Goal: Task Accomplishment & Management: Use online tool/utility

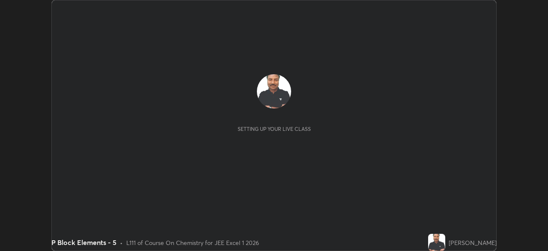
scroll to position [251, 548]
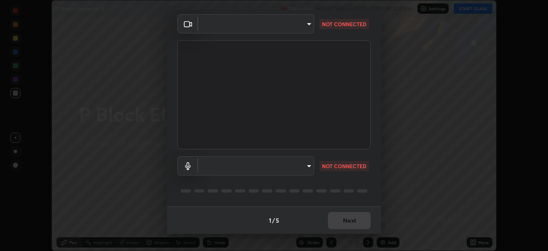
type input "5b0ce39d11be3a435715daab6ad7fa25508616855f5d18a60cdf0faa8df0ce2b"
type input "a79e2c37a3e820974fa073ddb46aa6e630d5ecfd19982edee8f34e1274aecea6"
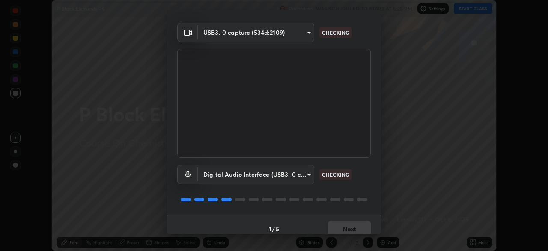
scroll to position [22, 0]
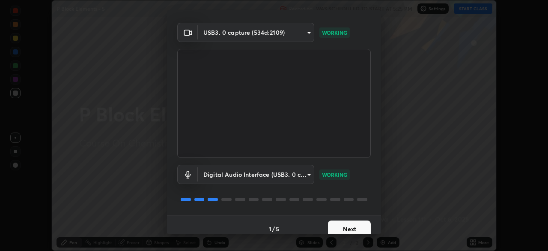
click at [344, 228] on button "Next" at bounding box center [349, 228] width 43 height 17
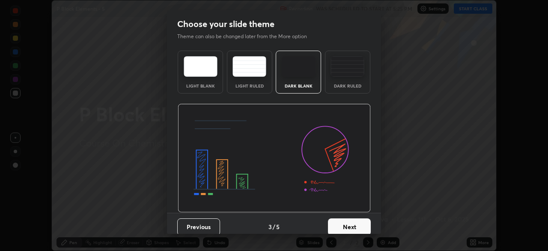
click at [342, 225] on button "Next" at bounding box center [349, 226] width 43 height 17
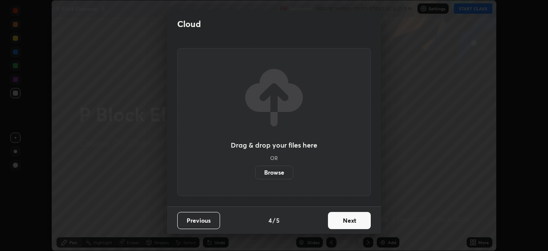
click at [343, 222] on button "Next" at bounding box center [349, 220] width 43 height 17
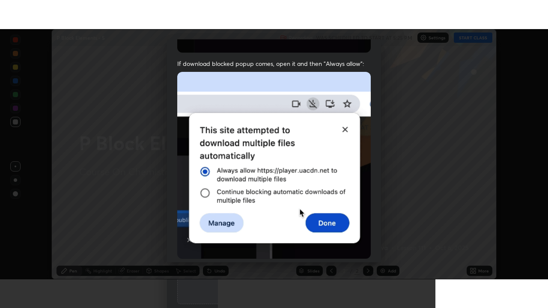
scroll to position [205, 0]
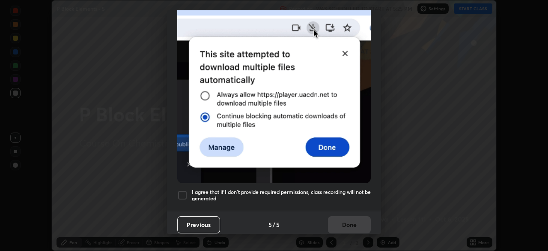
click at [182, 190] on div at bounding box center [182, 195] width 10 height 10
click at [343, 219] on button "Done" at bounding box center [349, 224] width 43 height 17
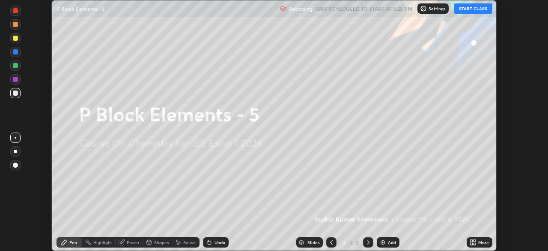
click at [468, 6] on button "START CLASS" at bounding box center [473, 8] width 39 height 10
click at [475, 240] on icon at bounding box center [475, 240] width 2 height 2
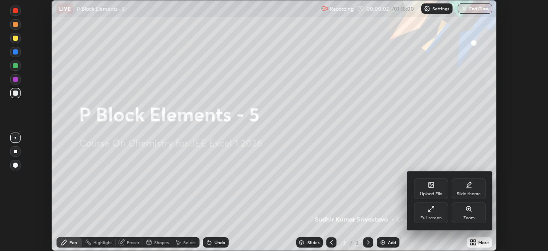
click at [431, 209] on icon at bounding box center [431, 208] width 7 height 7
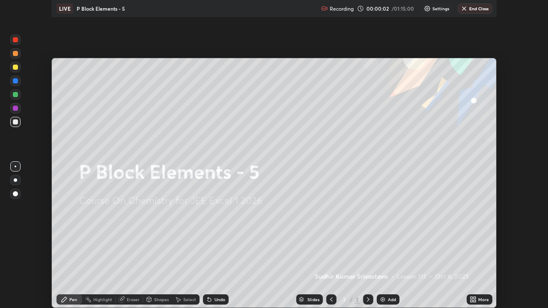
scroll to position [308, 548]
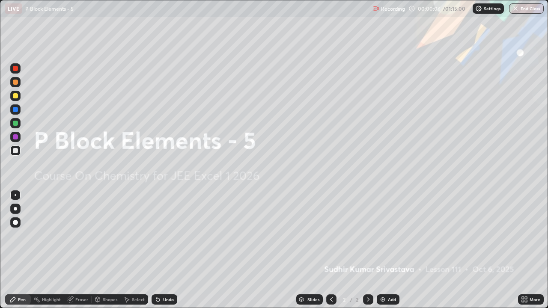
click at [388, 250] on div "Add" at bounding box center [392, 300] width 8 height 4
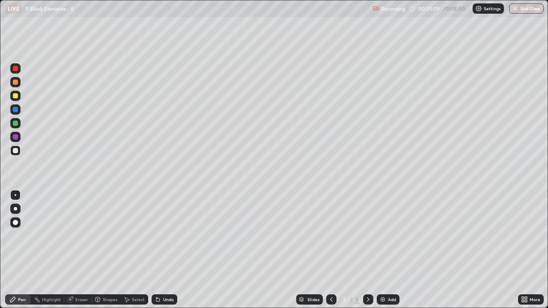
click at [84, 250] on div "Eraser" at bounding box center [81, 300] width 13 height 4
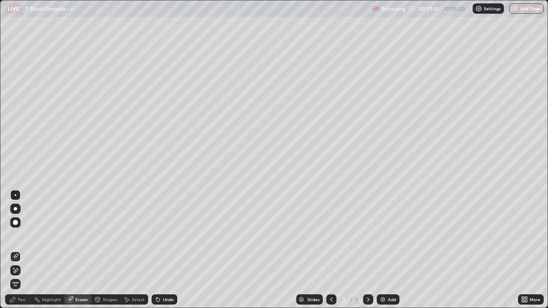
click at [23, 250] on div "Pen" at bounding box center [18, 300] width 26 height 10
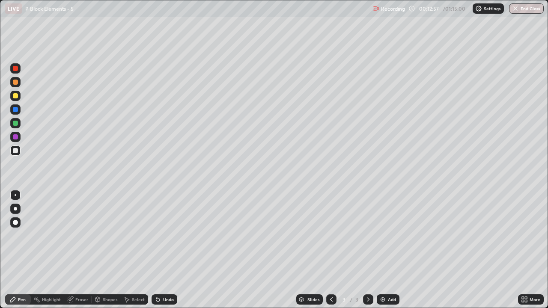
click at [394, 250] on div "Add" at bounding box center [388, 300] width 23 height 10
click at [79, 250] on div "Eraser" at bounding box center [81, 300] width 13 height 4
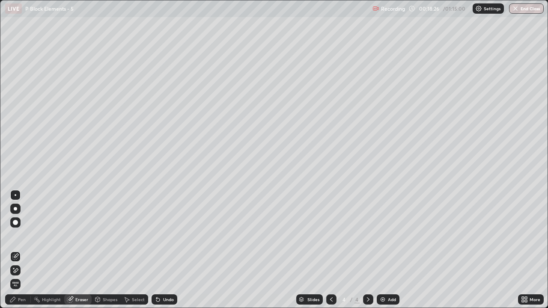
click at [23, 250] on div "Pen" at bounding box center [22, 300] width 8 height 4
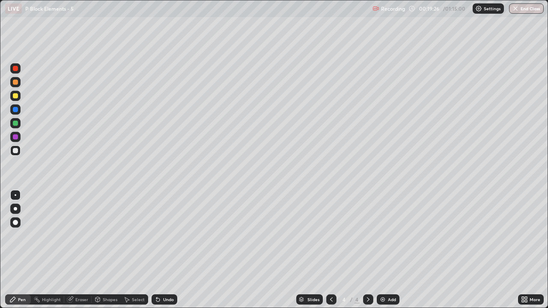
click at [391, 250] on div "Add" at bounding box center [392, 300] width 8 height 4
click at [388, 250] on div "Add" at bounding box center [392, 300] width 8 height 4
click at [81, 250] on div "Eraser" at bounding box center [81, 300] width 13 height 4
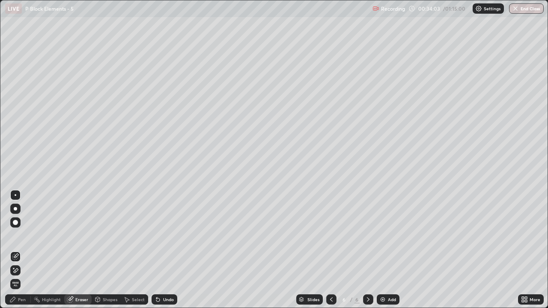
click at [18, 250] on div "Pen" at bounding box center [22, 300] width 8 height 4
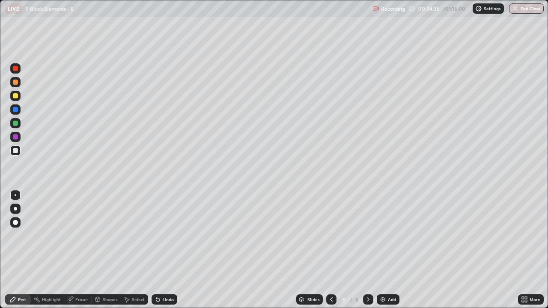
click at [319, 250] on div "Slides" at bounding box center [309, 300] width 27 height 10
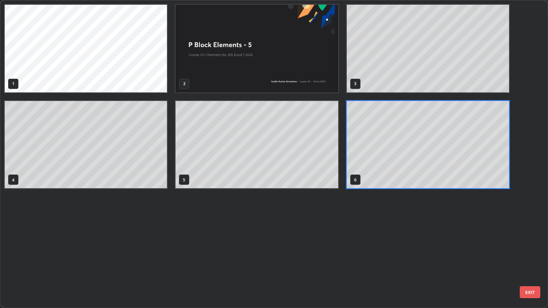
scroll to position [305, 543]
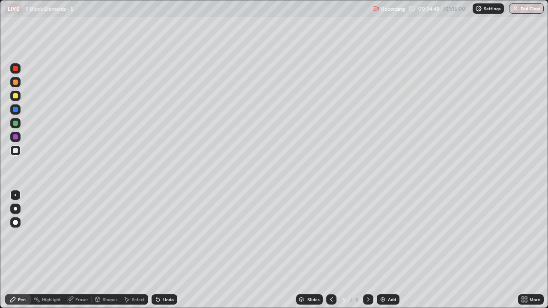
click at [369, 250] on icon at bounding box center [368, 299] width 7 height 7
click at [383, 250] on div "Add" at bounding box center [388, 300] width 23 height 10
click at [81, 250] on div "Eraser" at bounding box center [81, 300] width 13 height 4
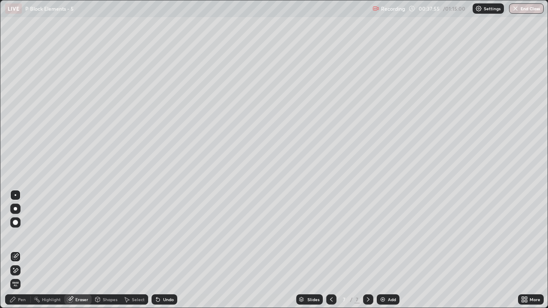
click at [19, 250] on div "Pen" at bounding box center [22, 300] width 8 height 4
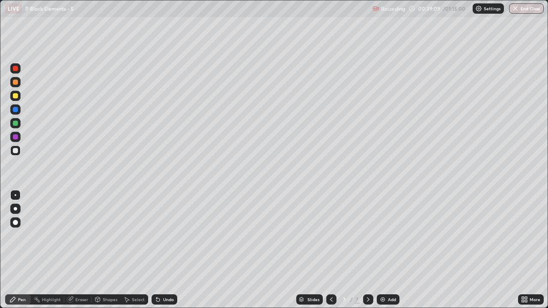
click at [82, 250] on div "Eraser" at bounding box center [81, 300] width 13 height 4
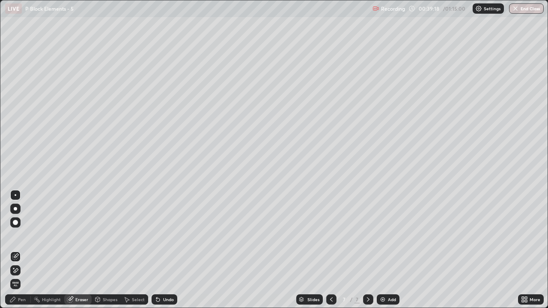
click at [23, 250] on div "Pen" at bounding box center [22, 300] width 8 height 4
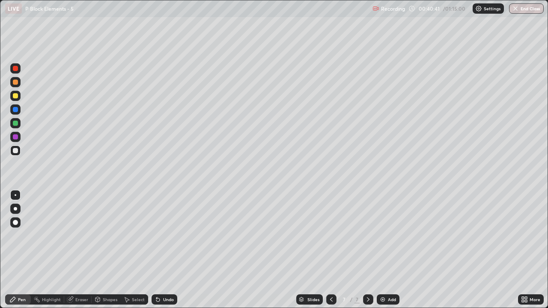
click at [384, 250] on img at bounding box center [382, 299] width 7 height 7
click at [83, 250] on div "Eraser" at bounding box center [81, 300] width 13 height 4
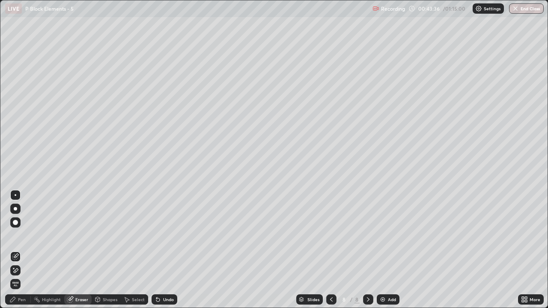
click at [24, 250] on div "Pen" at bounding box center [22, 300] width 8 height 4
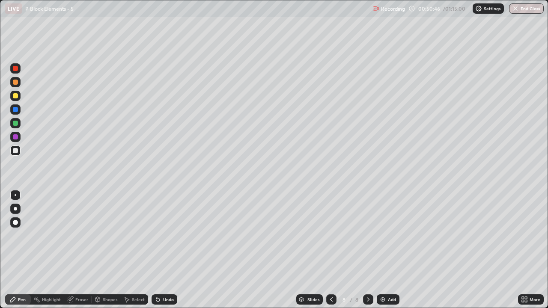
click at [390, 250] on div "Add" at bounding box center [392, 300] width 8 height 4
click at [393, 250] on div "Add" at bounding box center [392, 300] width 8 height 4
click at [387, 250] on div "Add" at bounding box center [388, 300] width 23 height 10
click at [391, 250] on div "Add" at bounding box center [392, 300] width 8 height 4
click at [390, 250] on div "Add" at bounding box center [388, 300] width 23 height 10
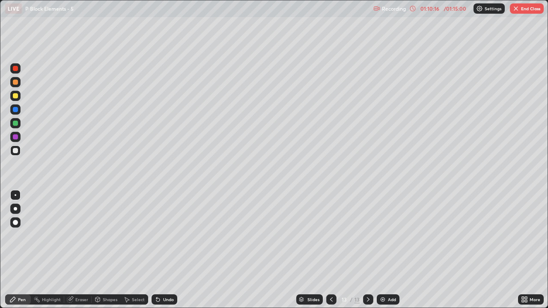
click at [81, 250] on div "Eraser" at bounding box center [81, 300] width 13 height 4
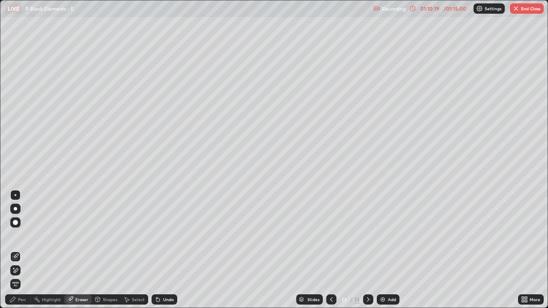
click at [18, 250] on div "Pen" at bounding box center [22, 300] width 8 height 4
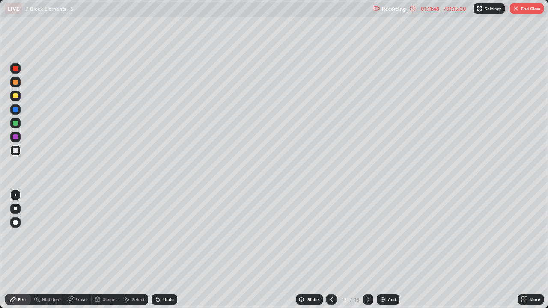
click at [525, 10] on button "End Class" at bounding box center [527, 8] width 34 height 10
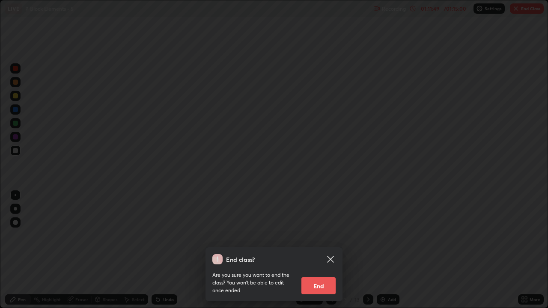
click at [314, 250] on button "End" at bounding box center [319, 286] width 34 height 17
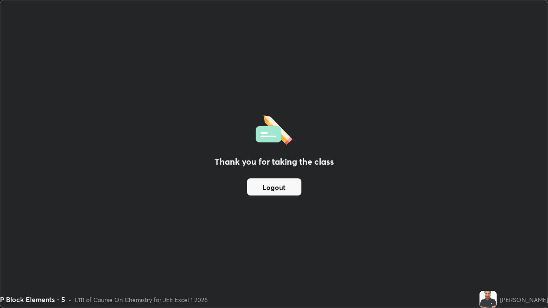
click at [269, 189] on button "Logout" at bounding box center [274, 187] width 54 height 17
